Goal: Book appointment/travel/reservation

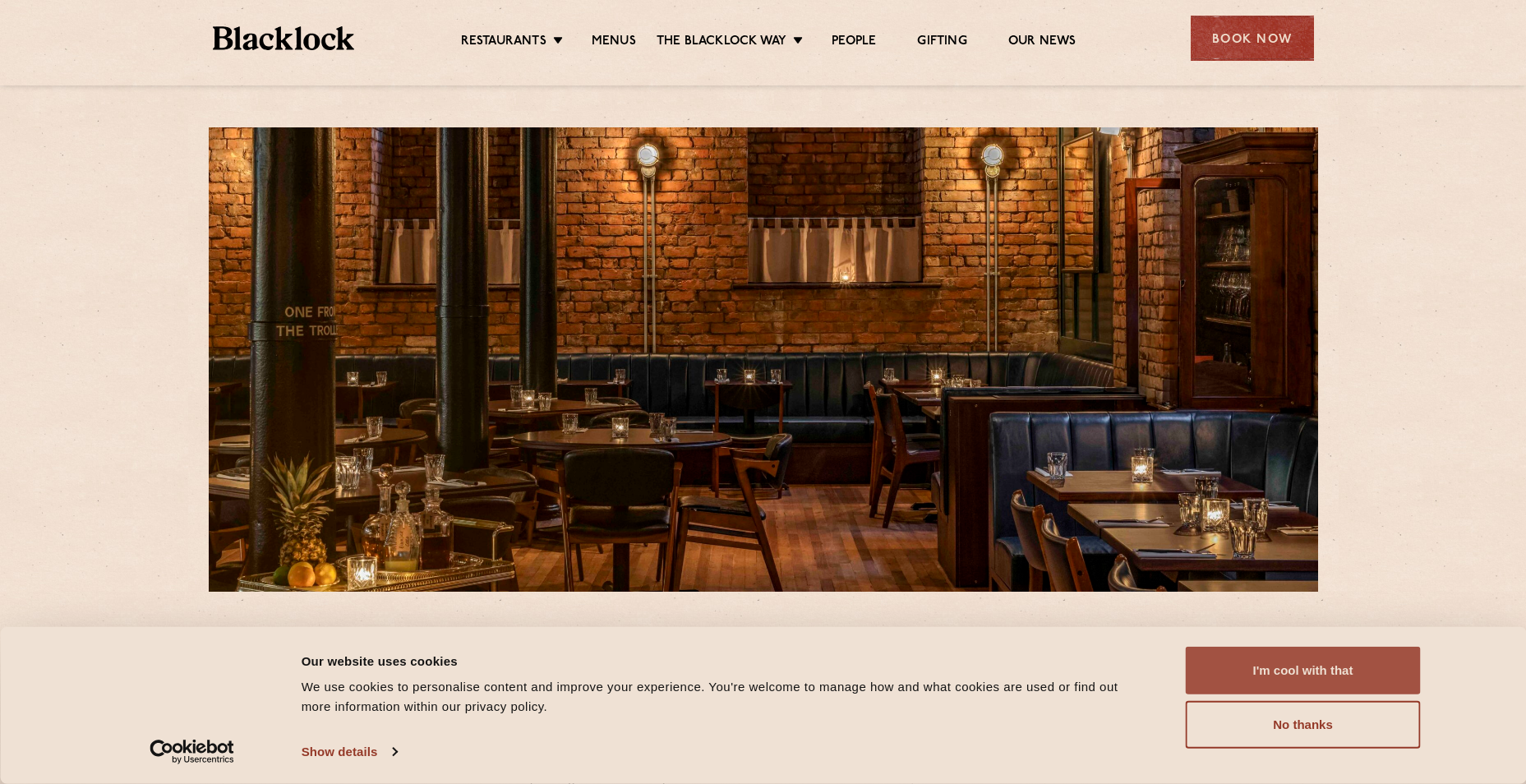
click at [1299, 679] on button "I'm cool with that" at bounding box center [1303, 670] width 235 height 47
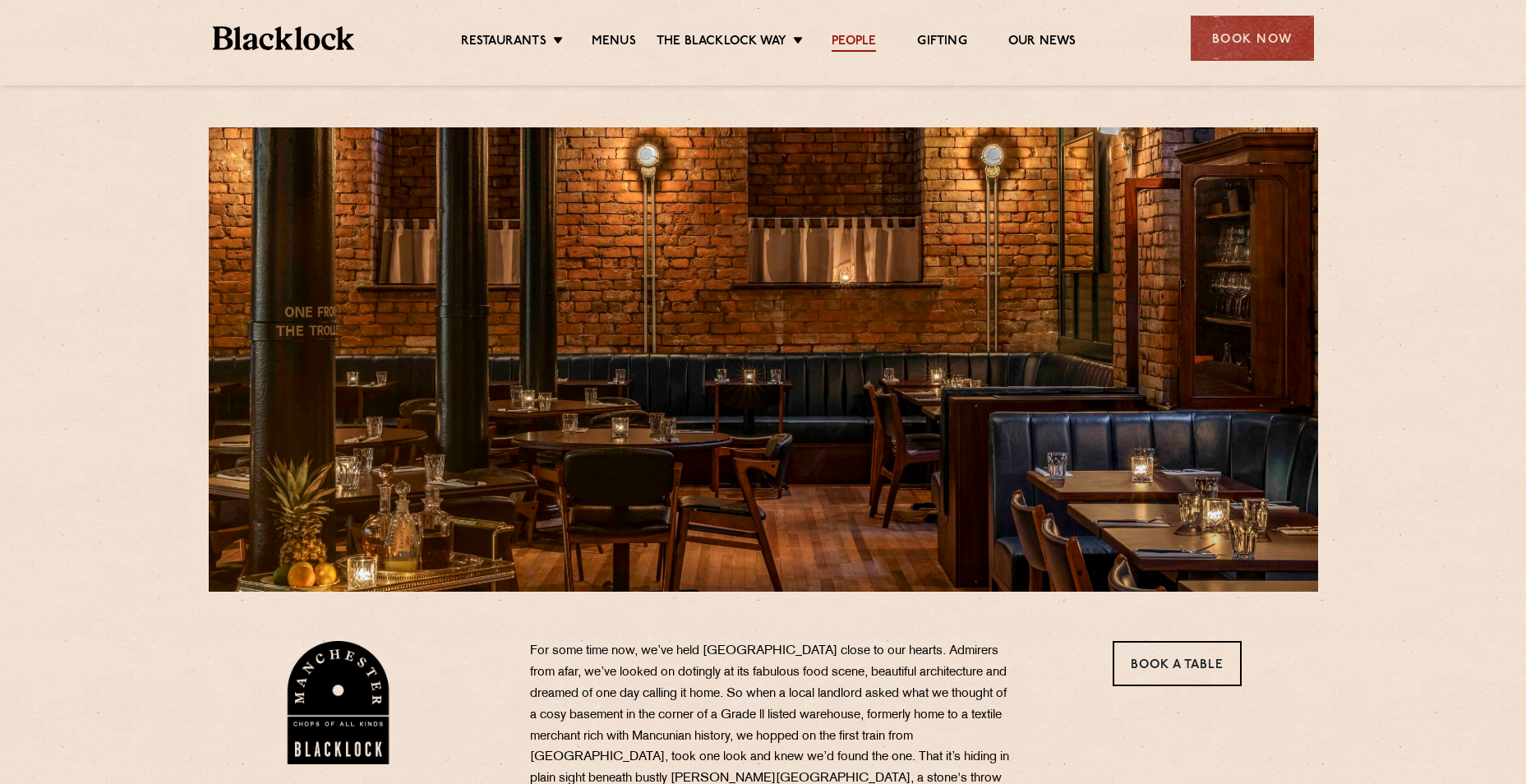
click at [869, 41] on link "People" at bounding box center [853, 42] width 45 height 18
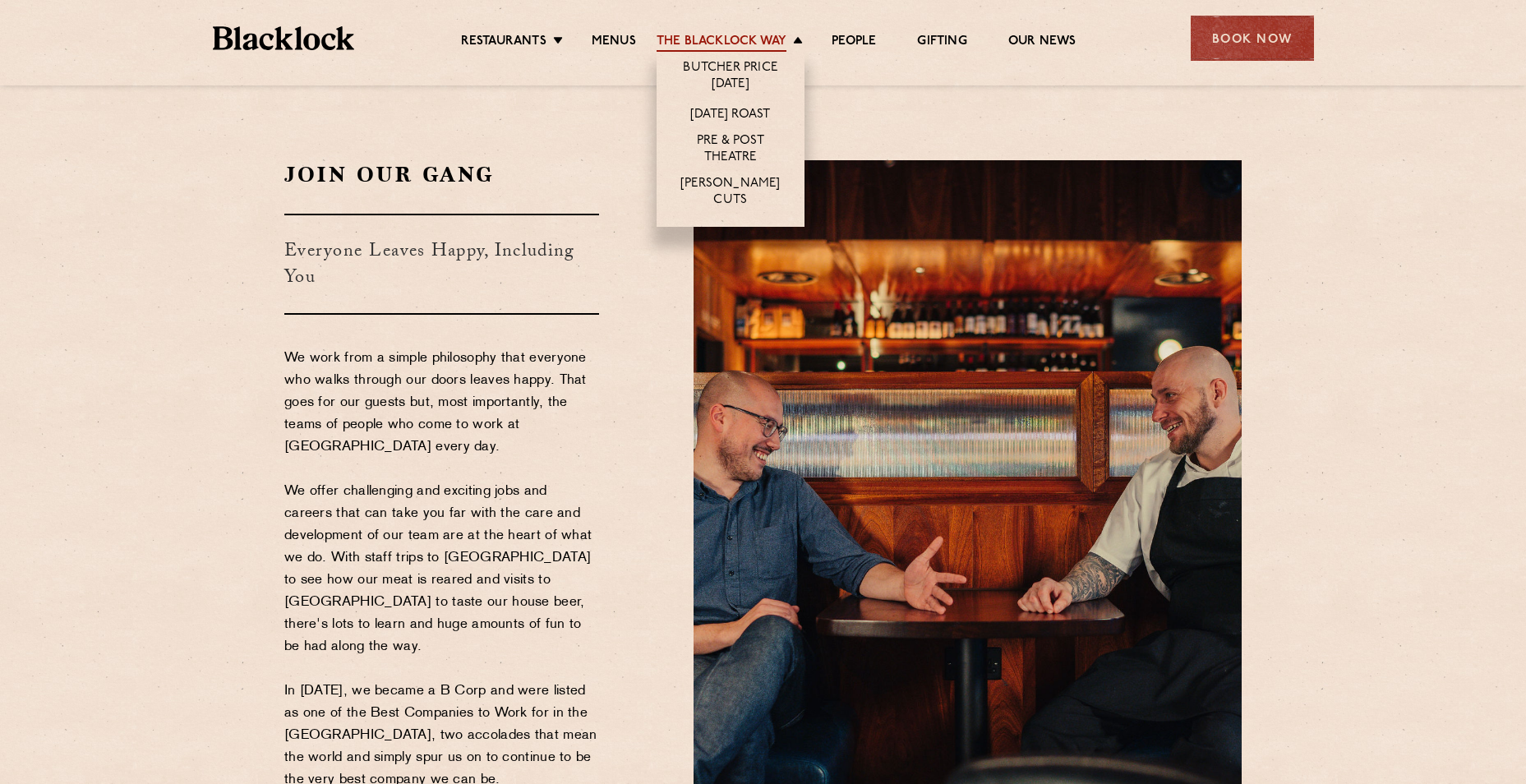
click at [744, 41] on link "The Blacklock Way" at bounding box center [722, 42] width 130 height 18
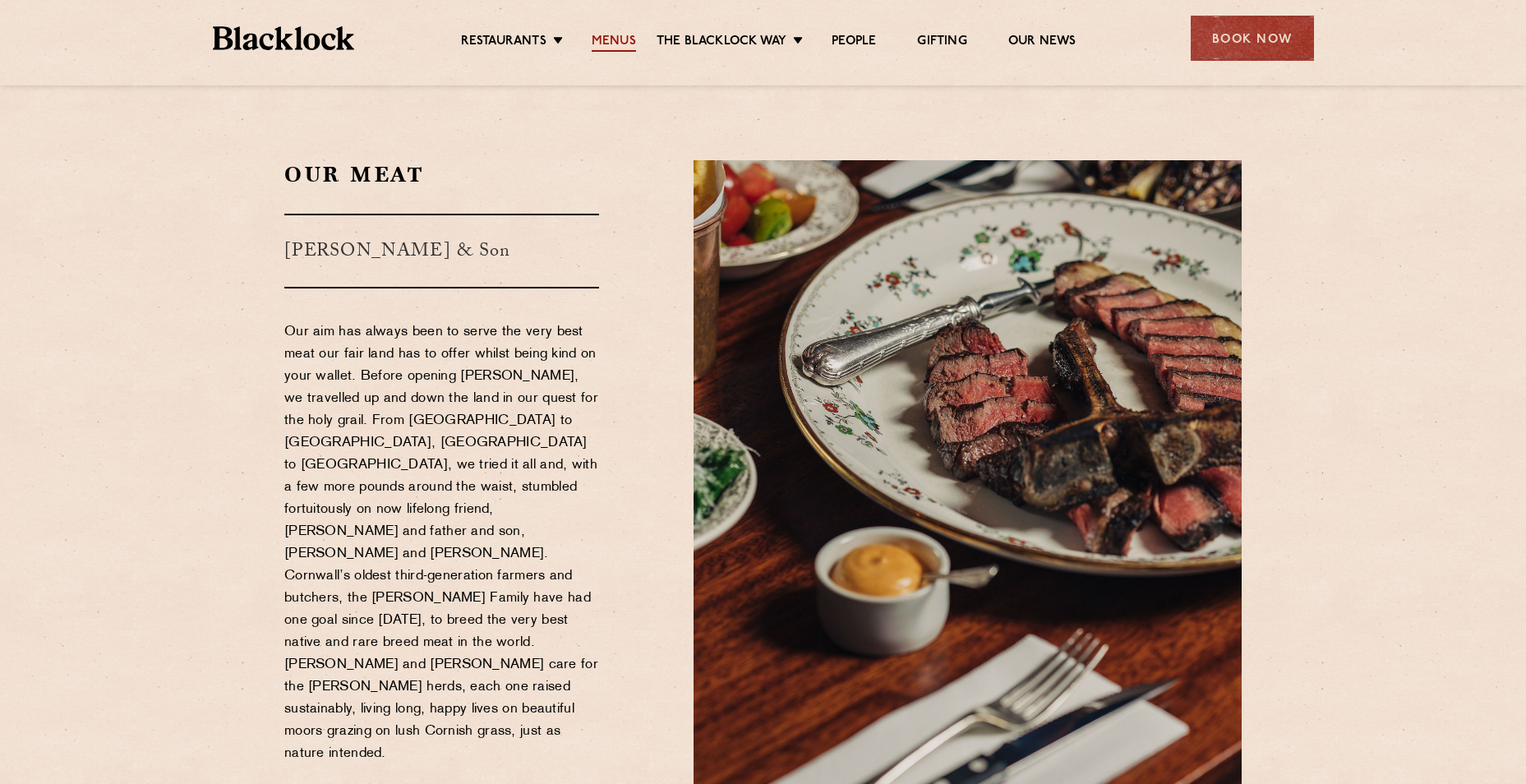
click at [613, 42] on link "Menus" at bounding box center [614, 42] width 45 height 18
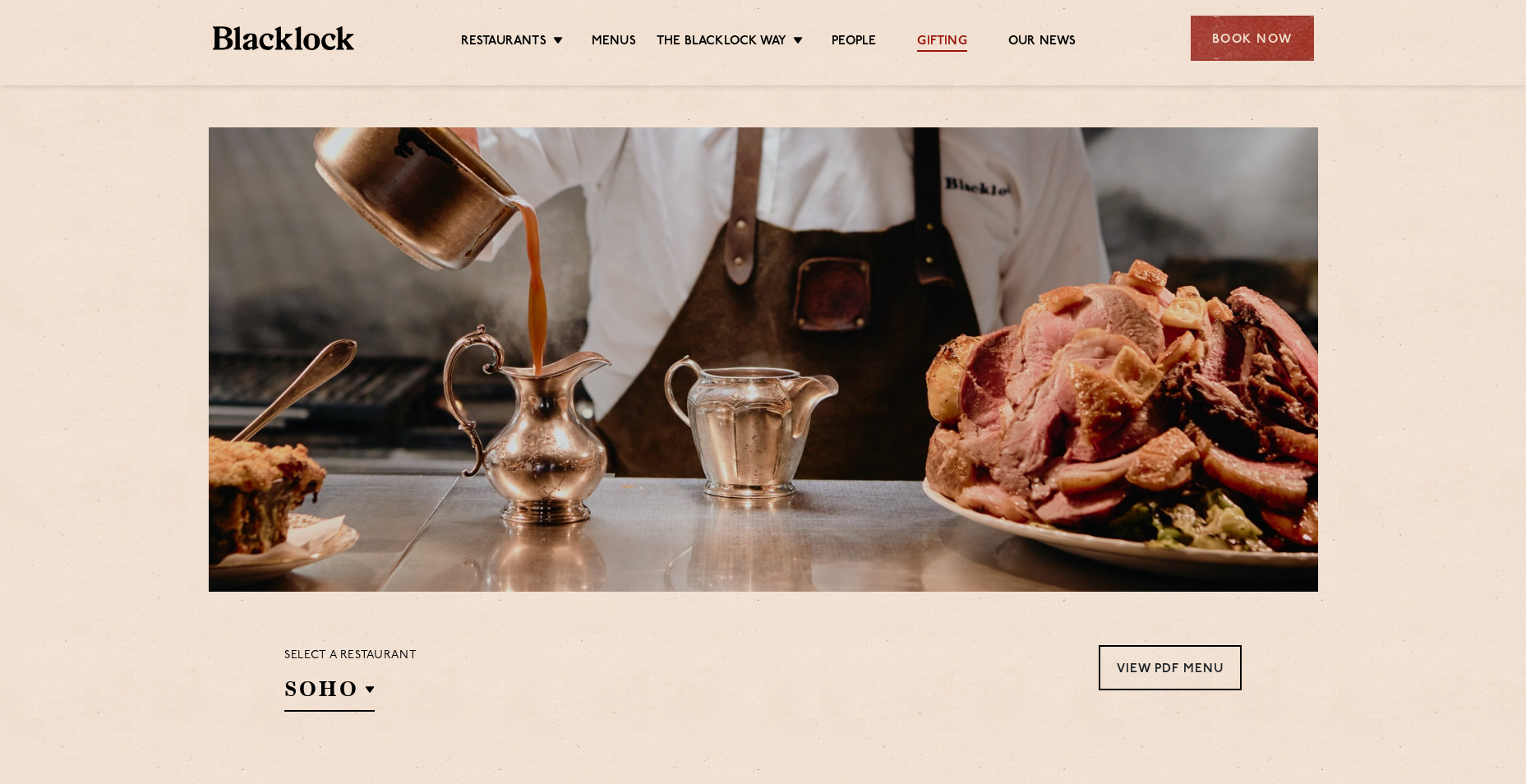
click at [933, 39] on link "Gifting" at bounding box center [942, 42] width 49 height 18
click at [1221, 45] on div "Book Now" at bounding box center [1252, 39] width 124 height 46
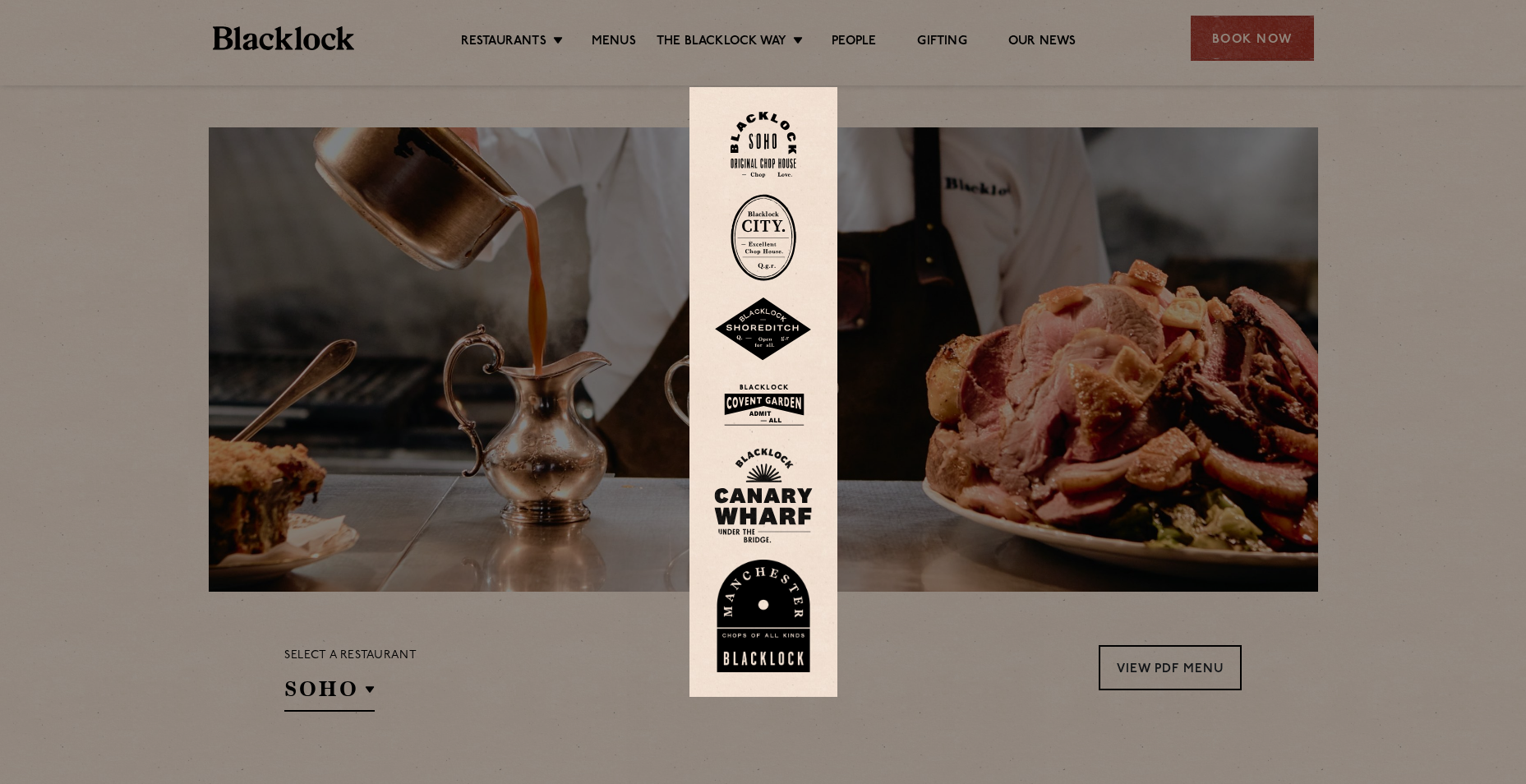
click at [763, 663] on img at bounding box center [763, 616] width 98 height 113
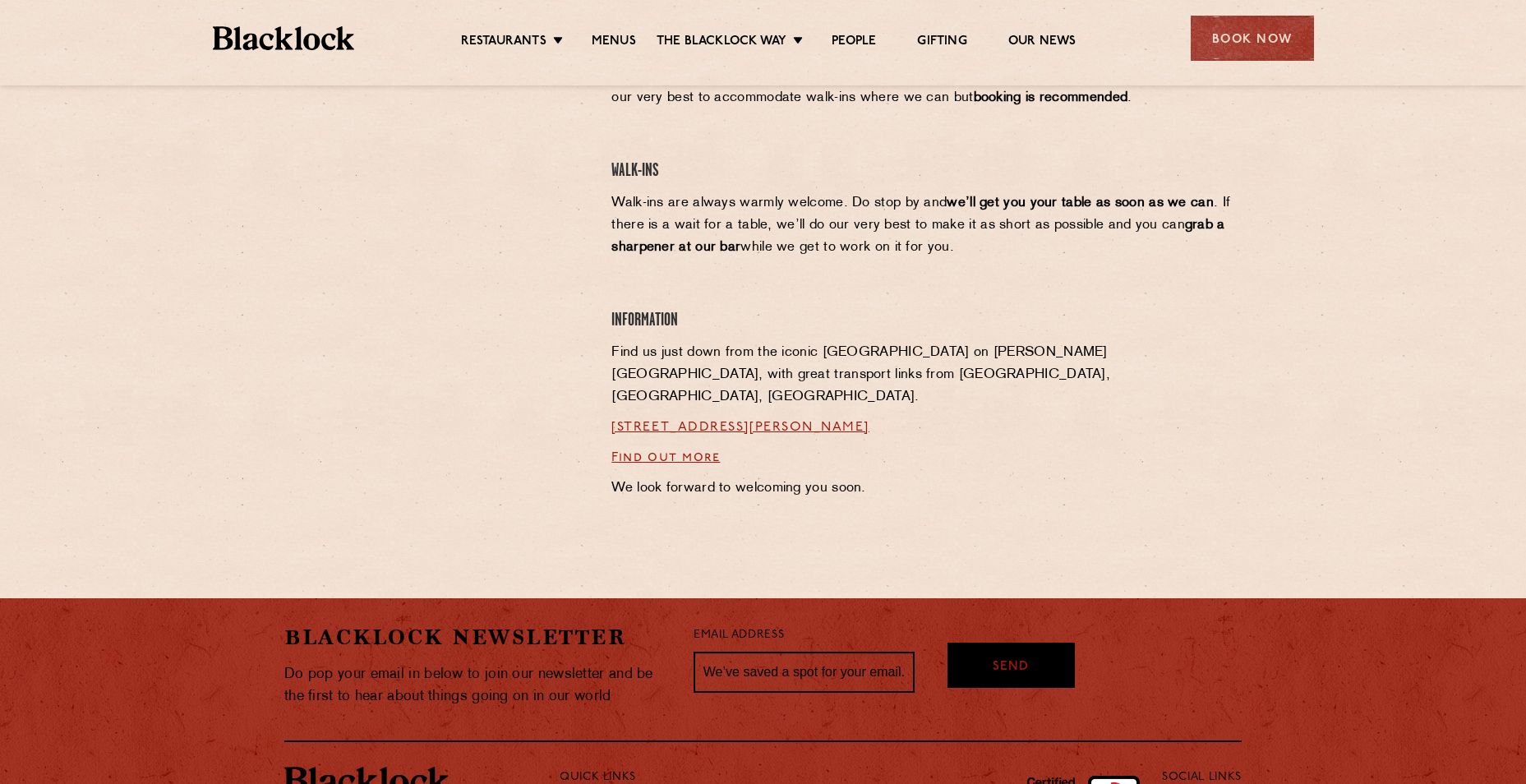
scroll to position [907, 0]
